Goal: Task Accomplishment & Management: Manage account settings

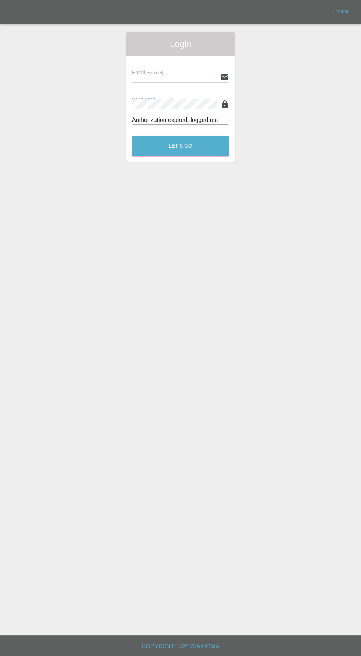
click at [143, 77] on input "text" at bounding box center [175, 77] width 86 height 11
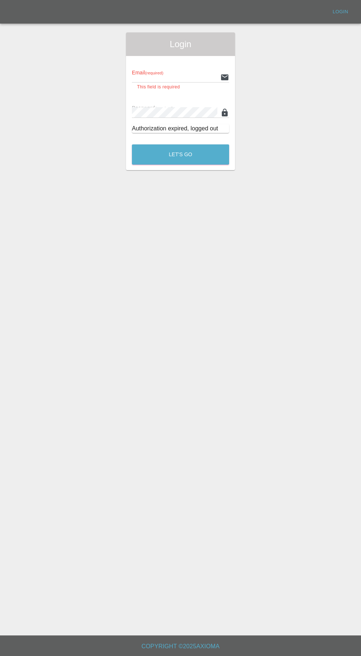
type input "[EMAIL_ADDRESS][DOMAIN_NAME]"
click at [132, 144] on button "Let's Go" at bounding box center [180, 154] width 97 height 20
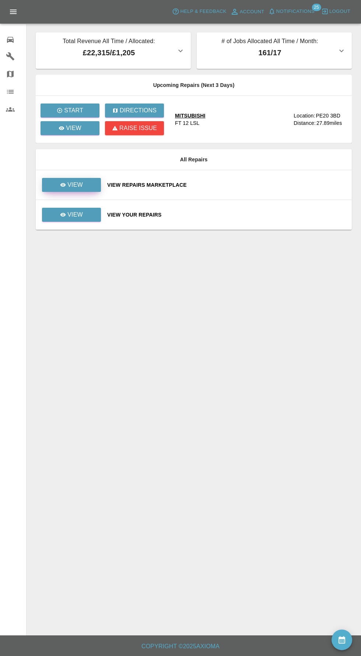
click at [64, 182] on icon at bounding box center [63, 185] width 6 height 6
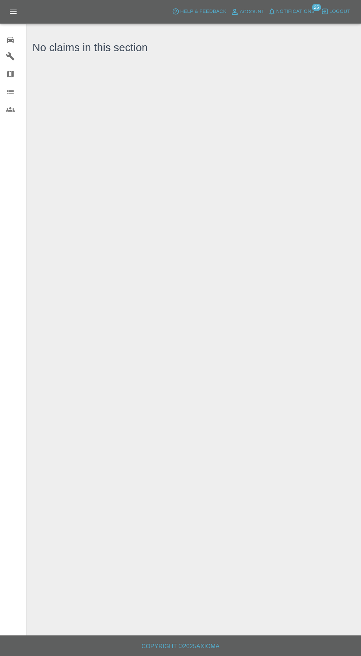
click at [16, 41] on div "0" at bounding box center [16, 39] width 21 height 11
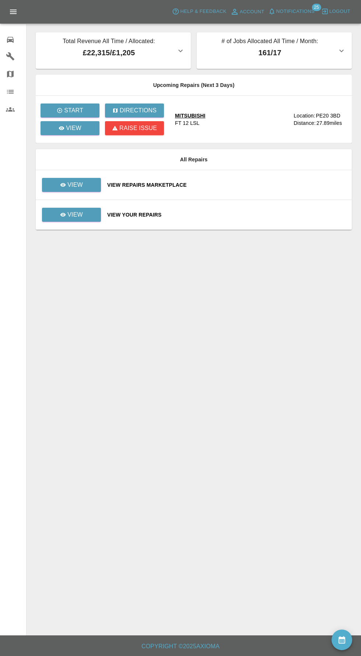
click at [313, 15] on span "Notifications" at bounding box center [295, 11] width 38 height 8
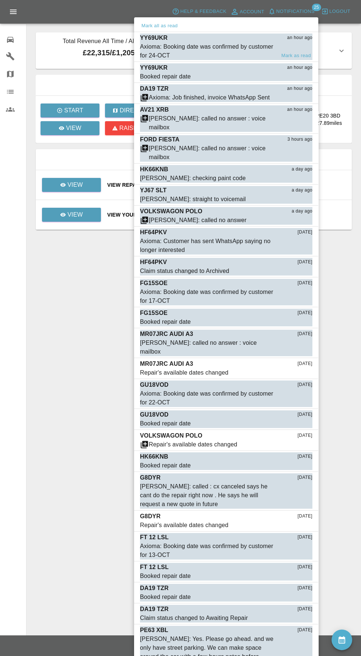
click at [187, 39] on div "YY69UKR an hour ago" at bounding box center [226, 38] width 173 height 9
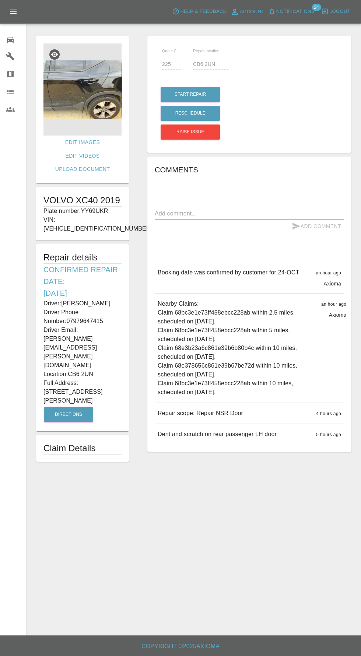
click at [73, 94] on img at bounding box center [82, 89] width 78 height 92
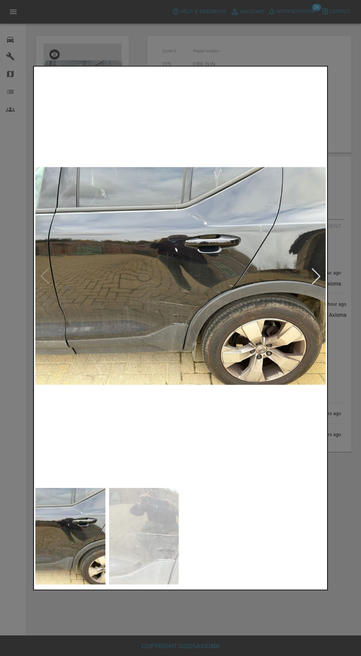
click at [320, 282] on div at bounding box center [316, 276] width 16 height 16
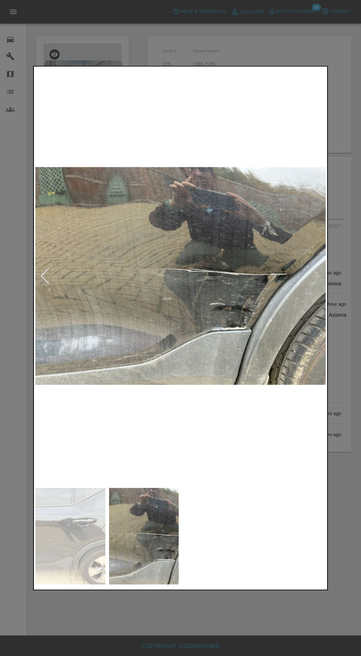
click at [83, 536] on img at bounding box center [70, 536] width 70 height 97
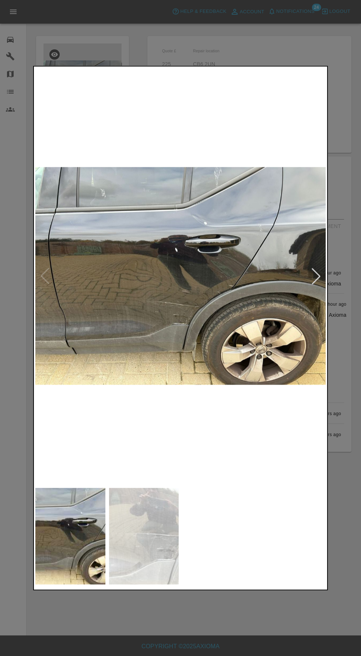
click at [158, 42] on div at bounding box center [180, 328] width 361 height 656
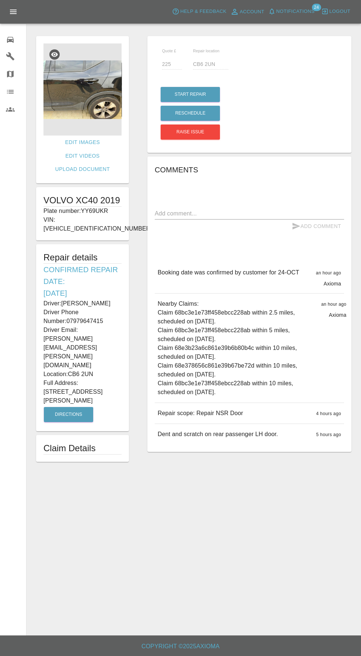
click at [81, 98] on img at bounding box center [82, 89] width 78 height 92
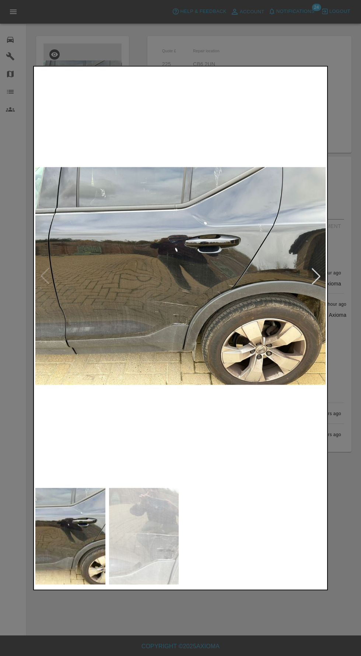
click at [219, 620] on div at bounding box center [180, 328] width 361 height 656
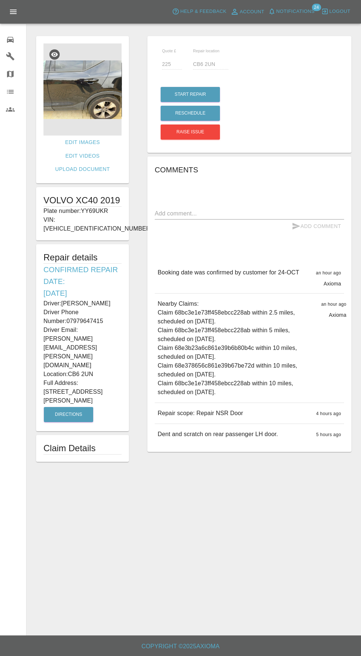
click at [75, 93] on img at bounding box center [82, 89] width 78 height 92
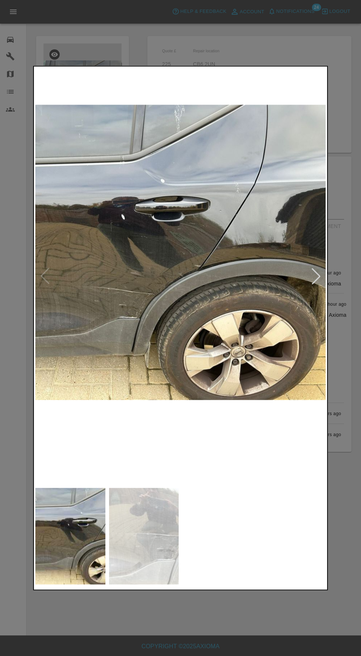
click at [226, 606] on div at bounding box center [180, 328] width 361 height 656
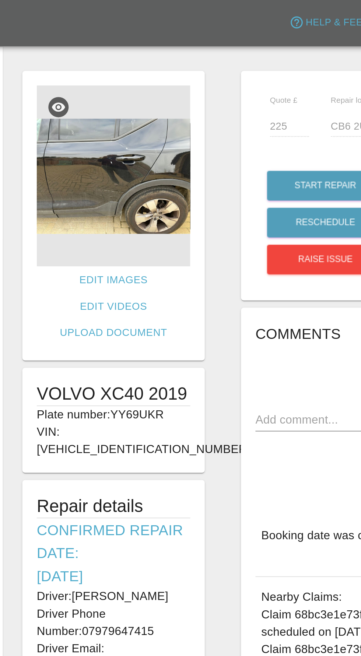
click at [66, 93] on img at bounding box center [82, 89] width 78 height 92
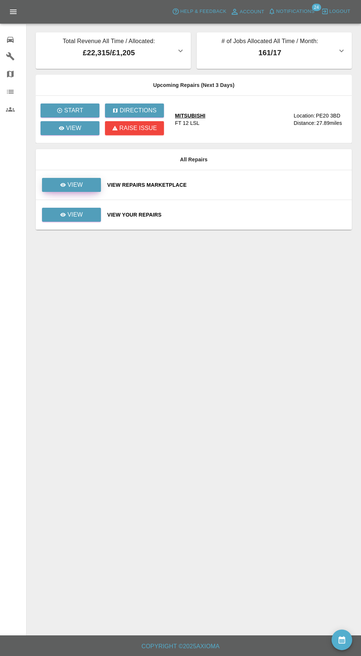
click at [81, 188] on p "View" at bounding box center [74, 185] width 15 height 9
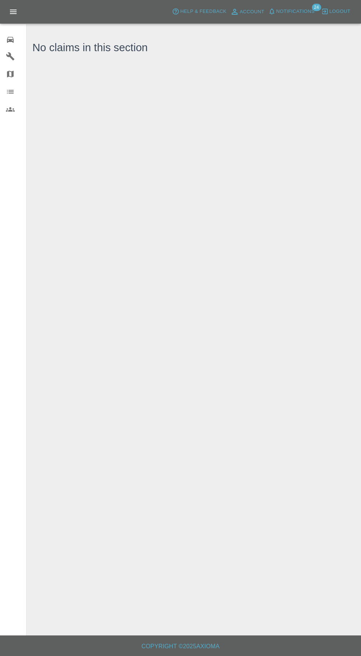
click at [17, 55] on div at bounding box center [16, 56] width 21 height 9
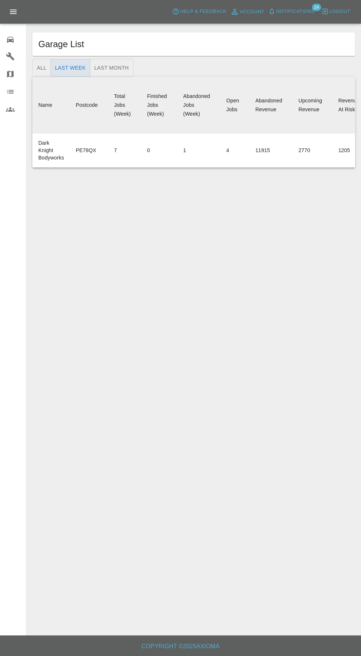
click at [16, 42] on div "0" at bounding box center [16, 39] width 21 height 11
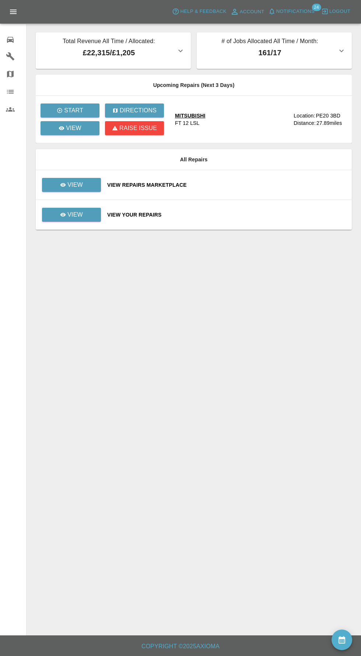
click at [299, 11] on span "Notifications" at bounding box center [295, 11] width 38 height 8
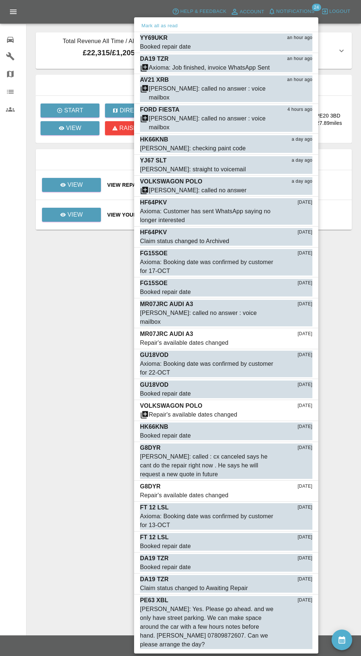
click at [42, 480] on div at bounding box center [180, 328] width 361 height 656
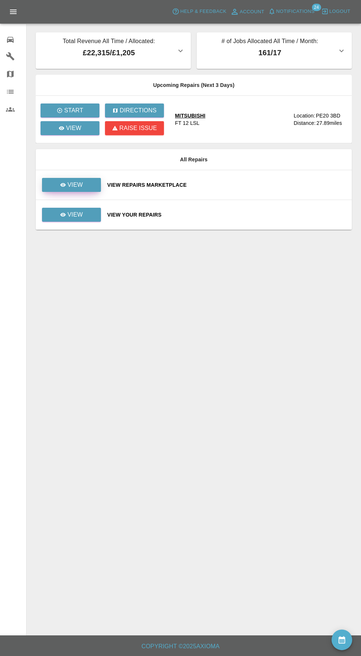
click at [80, 188] on p "View" at bounding box center [74, 185] width 15 height 9
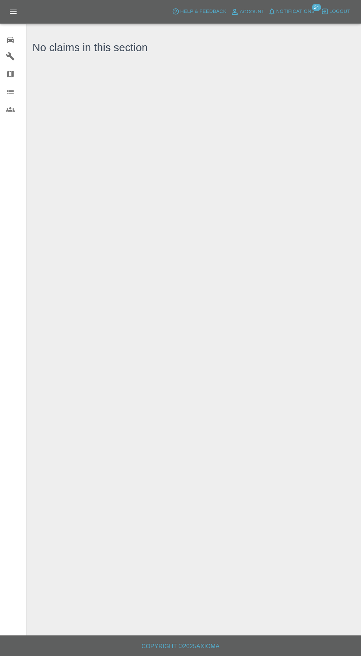
click at [10, 39] on icon at bounding box center [10, 40] width 7 height 6
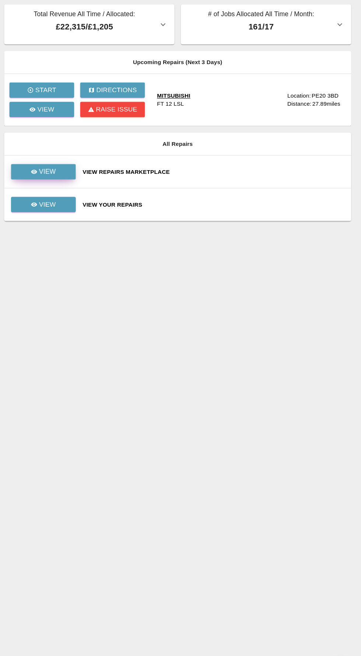
click at [83, 187] on link "View" at bounding box center [71, 185] width 59 height 14
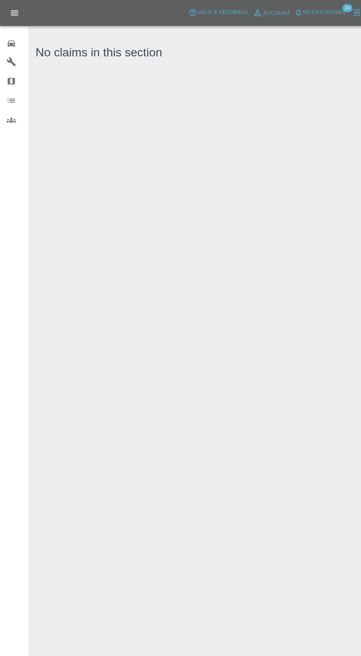
click at [10, 39] on icon at bounding box center [10, 40] width 7 height 6
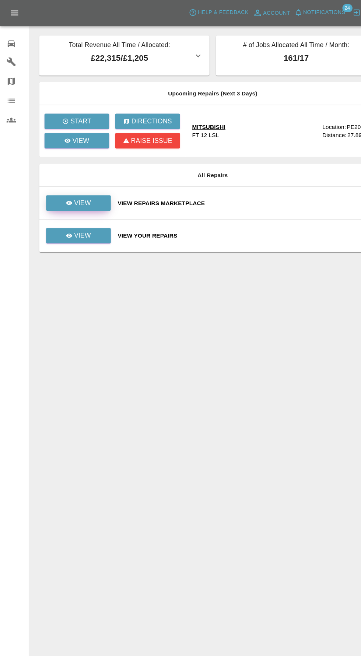
click at [63, 184] on icon at bounding box center [63, 185] width 6 height 4
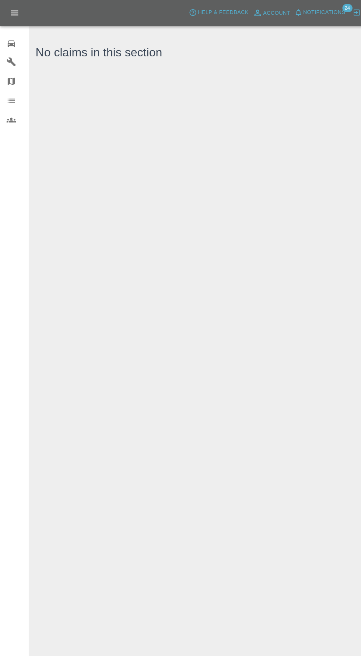
click at [16, 43] on div "0" at bounding box center [16, 39] width 21 height 11
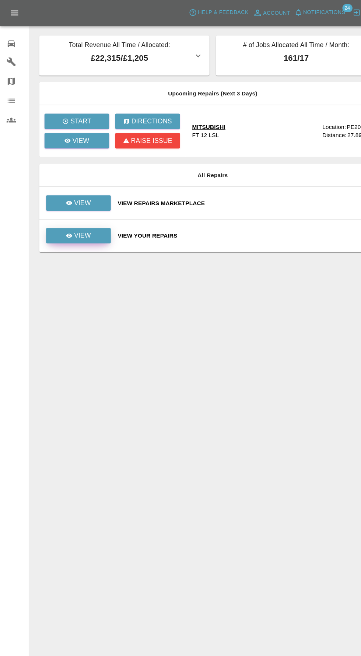
click at [75, 215] on p "View" at bounding box center [74, 214] width 15 height 9
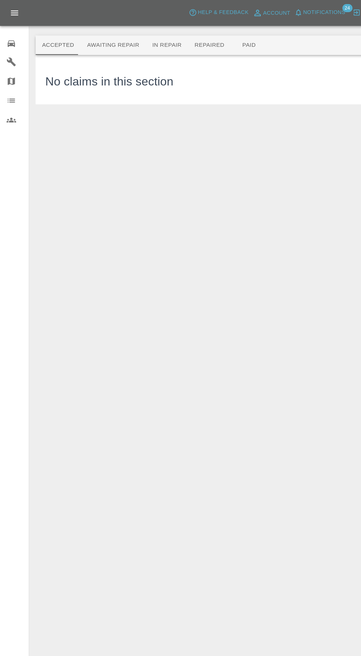
click at [88, 41] on button "Awaiting Repair" at bounding box center [102, 41] width 59 height 18
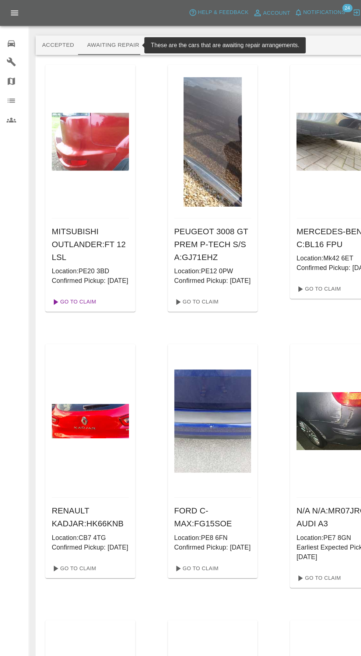
click at [73, 281] on link "Go To Claim" at bounding box center [66, 275] width 45 height 12
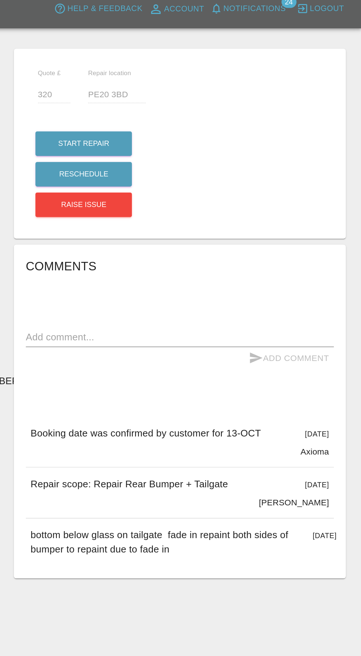
click at [180, 415] on div "Quote £ 320 Repair location PE20 3BD Start Repair Reschedule Raise issue Commen…" at bounding box center [249, 254] width 223 height 445
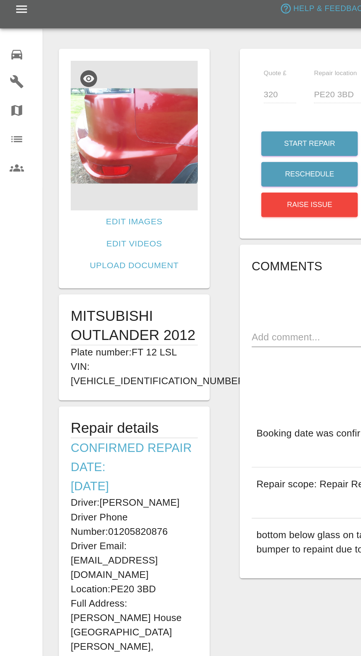
click at [81, 101] on img at bounding box center [82, 89] width 78 height 92
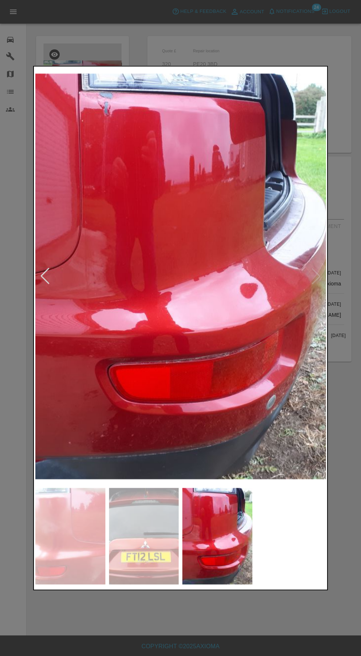
click at [205, 563] on img at bounding box center [217, 536] width 70 height 97
click at [202, 573] on img at bounding box center [217, 536] width 70 height 97
click at [154, 585] on img at bounding box center [144, 536] width 70 height 97
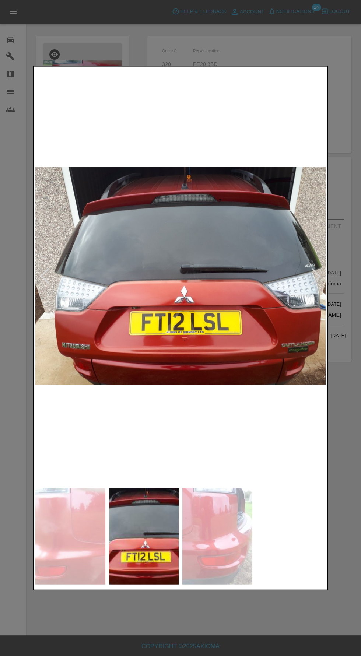
click at [91, 576] on img at bounding box center [70, 536] width 70 height 97
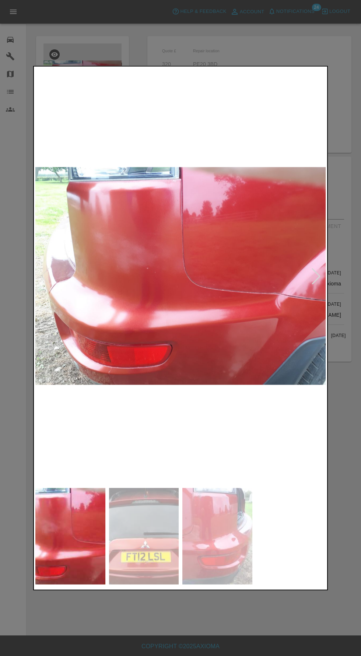
click at [140, 585] on img at bounding box center [144, 536] width 70 height 97
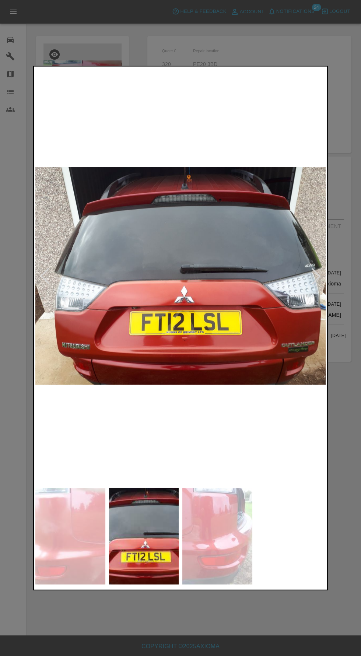
click at [78, 584] on img at bounding box center [70, 536] width 70 height 97
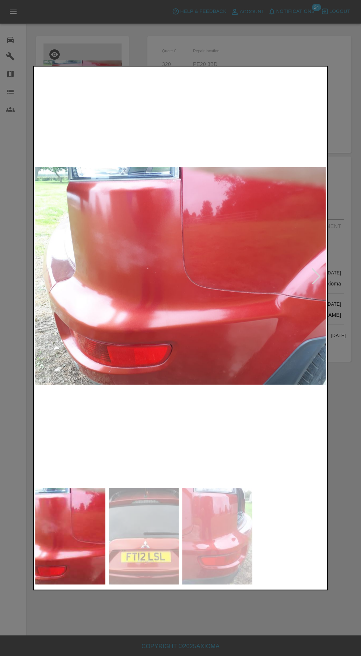
click at [149, 585] on img at bounding box center [144, 536] width 70 height 97
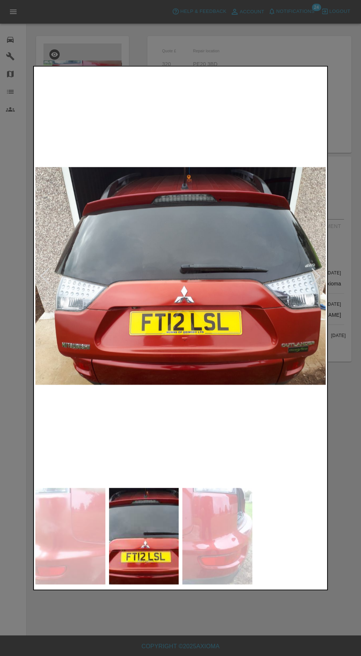
click at [212, 582] on img at bounding box center [217, 536] width 70 height 97
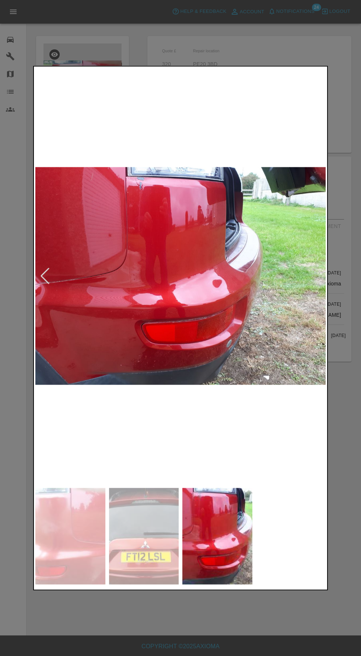
click at [147, 569] on img at bounding box center [144, 536] width 70 height 97
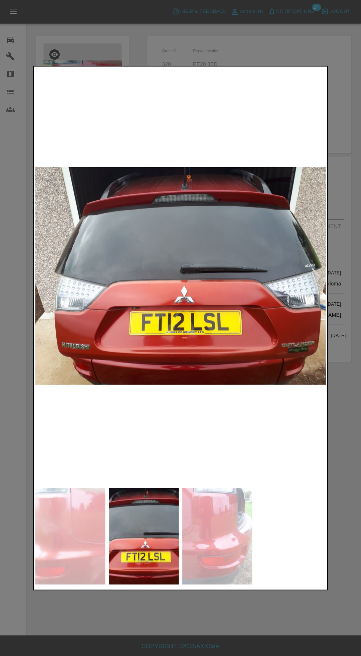
click at [85, 568] on img at bounding box center [70, 536] width 70 height 97
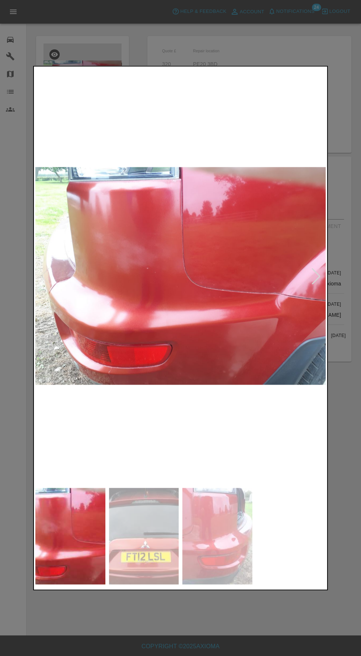
click at [136, 579] on img at bounding box center [144, 536] width 70 height 97
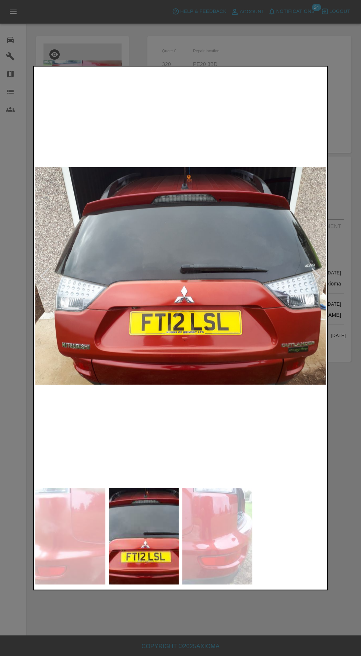
click at [231, 526] on img at bounding box center [217, 536] width 70 height 97
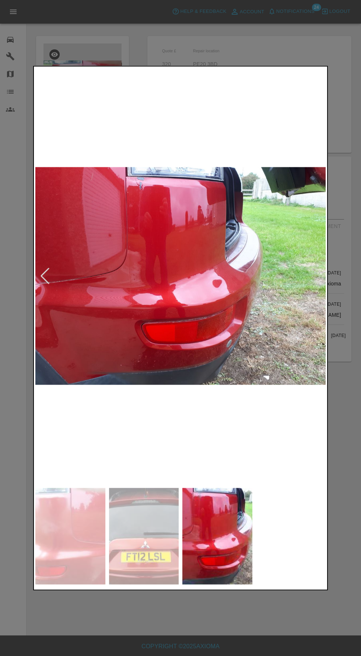
click at [240, 359] on img at bounding box center [180, 276] width 290 height 417
click at [221, 556] on img at bounding box center [217, 536] width 70 height 97
click at [225, 547] on img at bounding box center [217, 536] width 70 height 97
click at [226, 528] on img at bounding box center [217, 536] width 70 height 97
click at [166, 536] on img at bounding box center [144, 536] width 70 height 97
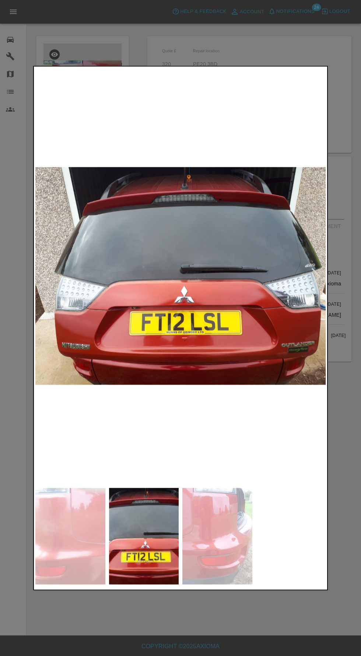
click at [258, 332] on img at bounding box center [180, 276] width 290 height 417
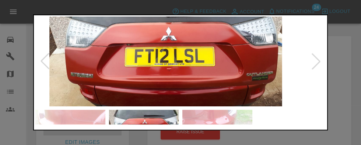
click at [313, 62] on div at bounding box center [316, 61] width 16 height 16
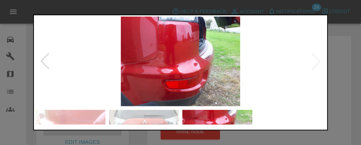
click at [316, 66] on img at bounding box center [180, 62] width 290 height 90
click at [47, 61] on div at bounding box center [45, 61] width 16 height 16
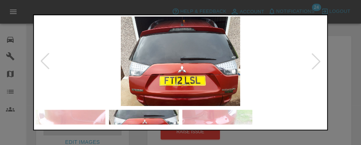
click at [318, 66] on div at bounding box center [316, 61] width 16 height 16
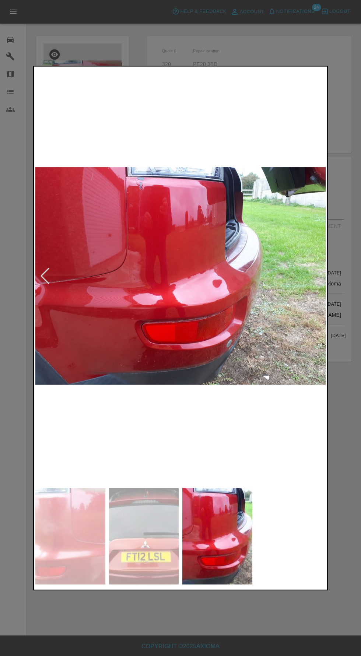
click at [226, 645] on div at bounding box center [180, 328] width 361 height 656
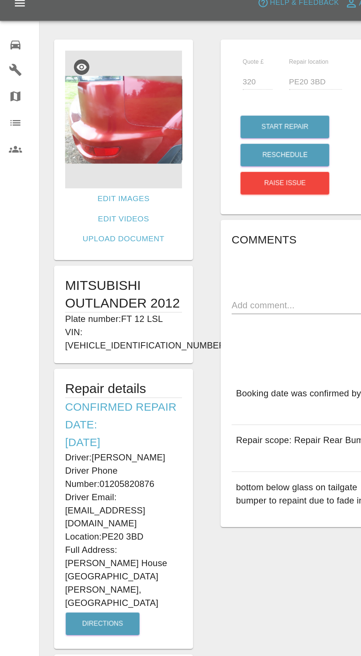
click at [93, 88] on img at bounding box center [82, 89] width 78 height 92
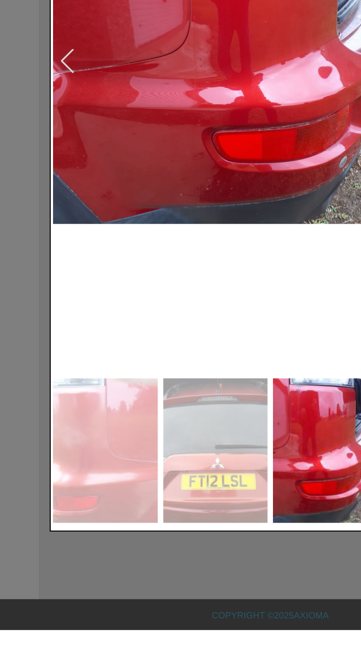
click at [229, 357] on img at bounding box center [180, 276] width 290 height 417
click at [209, 572] on img at bounding box center [217, 536] width 70 height 97
click at [160, 574] on img at bounding box center [144, 536] width 70 height 97
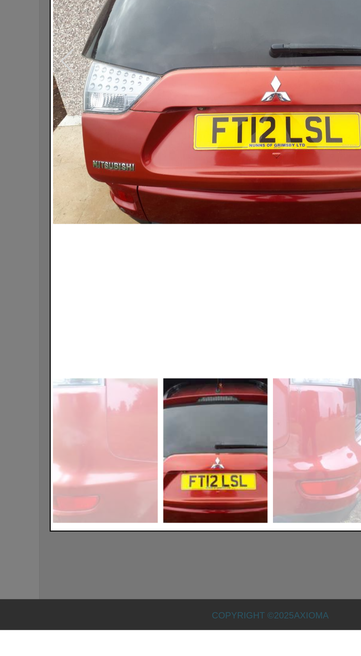
click at [196, 656] on div at bounding box center [180, 328] width 361 height 656
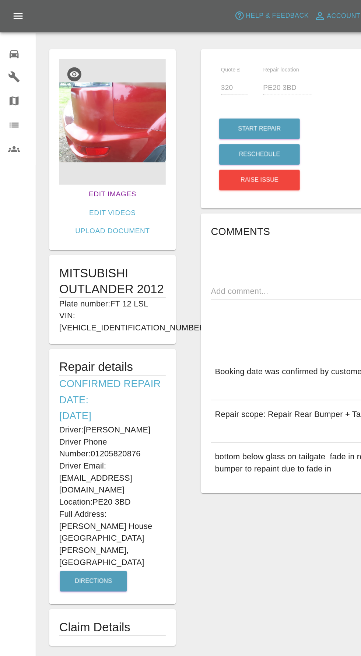
click at [62, 139] on link "Edit Images" at bounding box center [82, 143] width 41 height 14
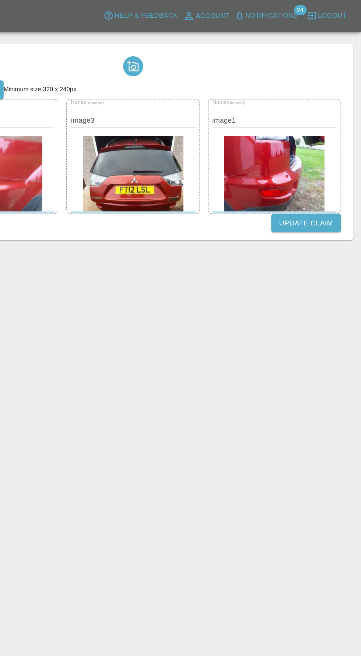
click at [205, 134] on img at bounding box center [194, 127] width 74 height 55
click at [311, 8] on span "Notifications" at bounding box center [295, 11] width 38 height 8
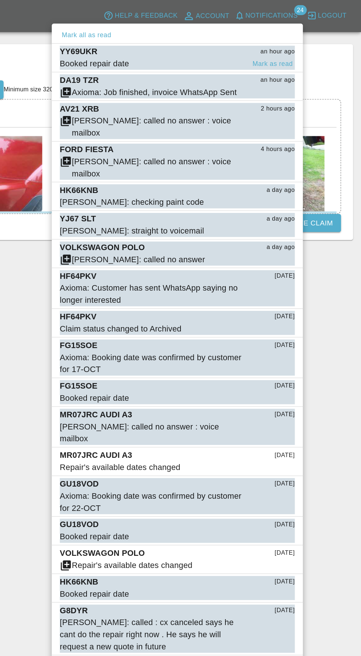
click at [267, 34] on div "YY69UKR an hour ago" at bounding box center [226, 38] width 173 height 9
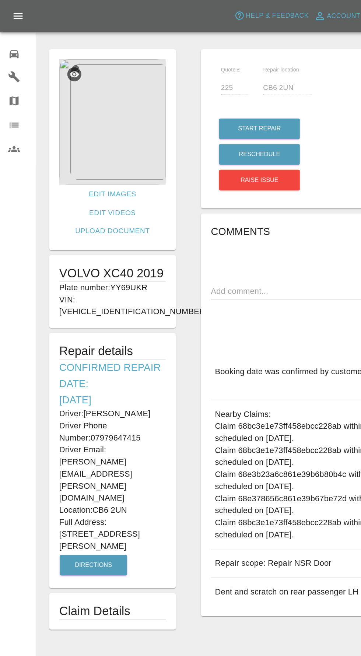
click at [19, 41] on div "0" at bounding box center [16, 39] width 21 height 11
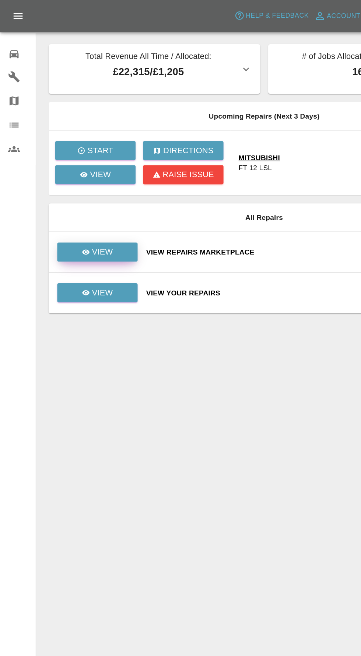
click at [83, 184] on link "View" at bounding box center [71, 185] width 59 height 14
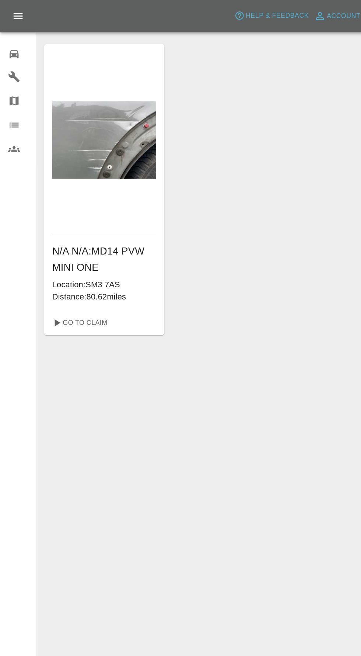
click at [14, 46] on link "0 Repair home" at bounding box center [13, 39] width 26 height 18
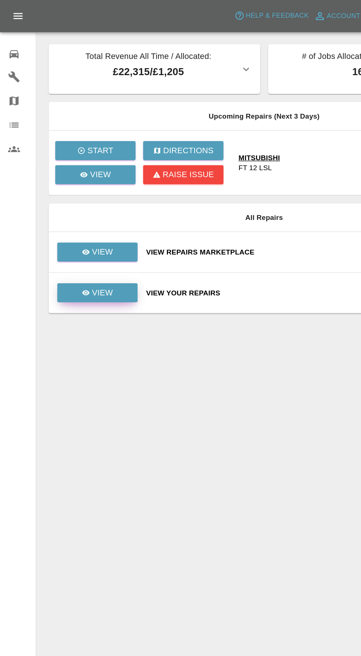
click at [79, 221] on link "View" at bounding box center [71, 215] width 59 height 14
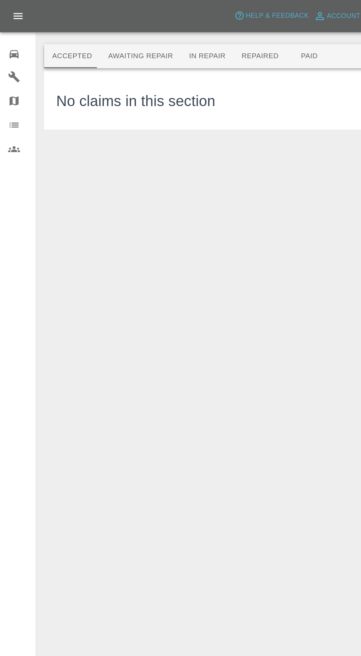
click at [114, 41] on button "Awaiting Repair" at bounding box center [102, 41] width 59 height 18
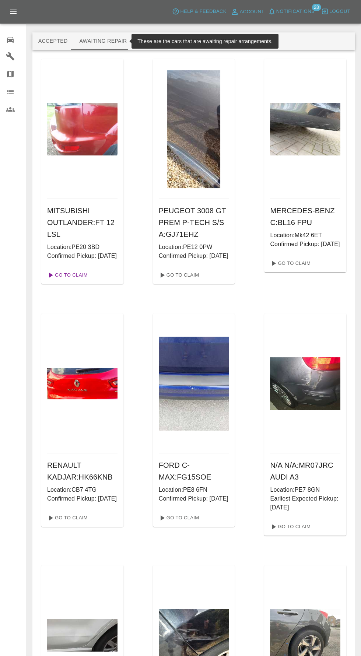
click at [84, 281] on link "Go To Claim" at bounding box center [66, 275] width 45 height 12
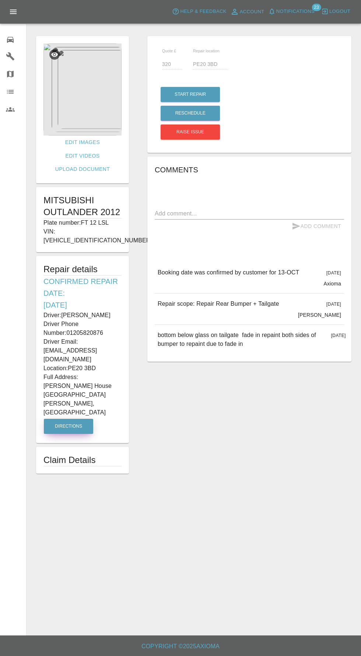
click at [81, 419] on button "Directions" at bounding box center [68, 426] width 49 height 15
